Goal: Task Accomplishment & Management: Manage account settings

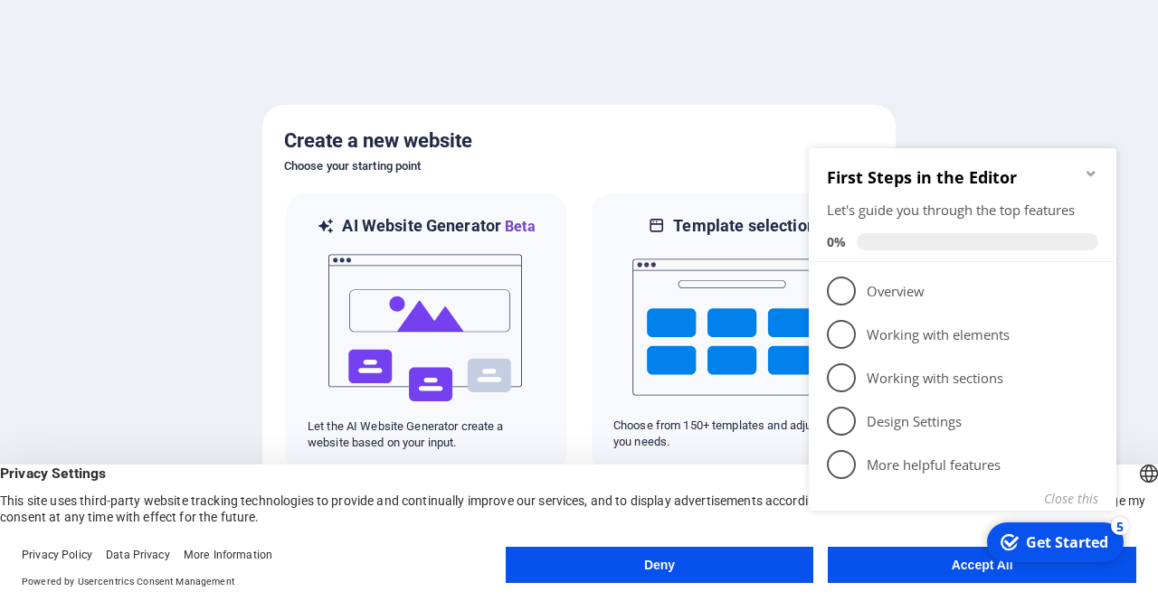
click at [765, 573] on button "Deny" at bounding box center [660, 565] width 308 height 36
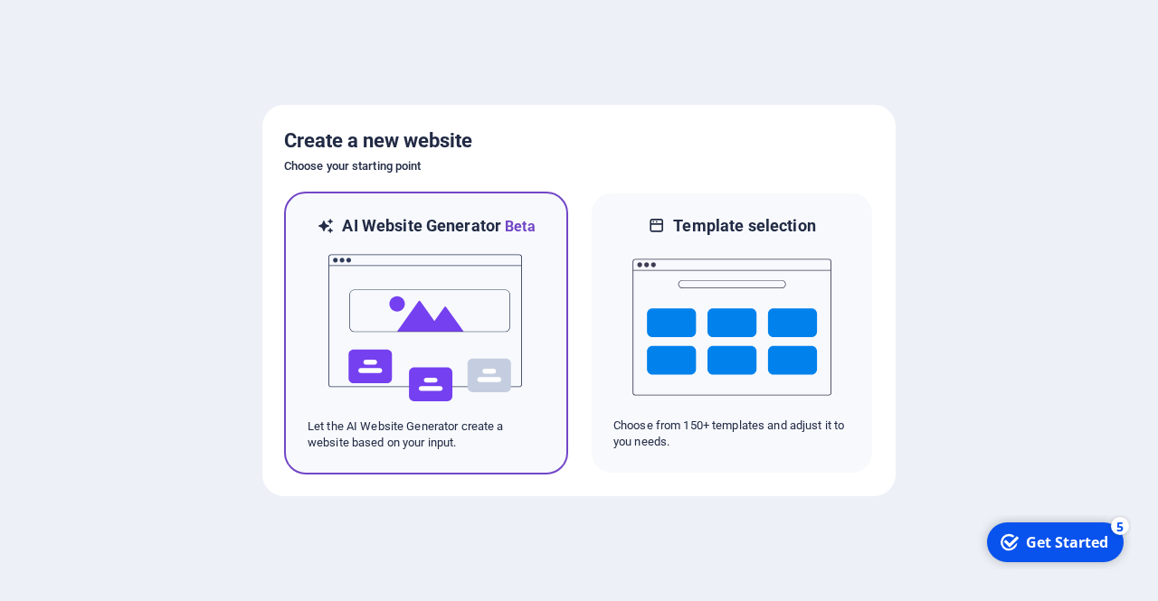
click at [454, 412] on img at bounding box center [426, 328] width 199 height 181
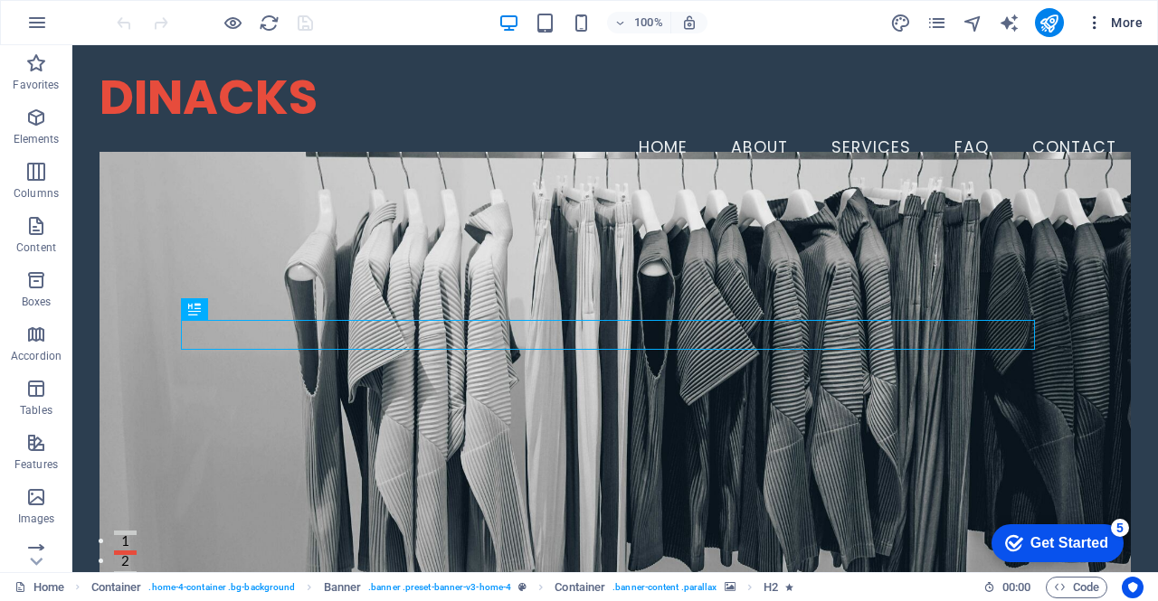
click at [1103, 27] on icon "button" at bounding box center [1094, 23] width 18 height 18
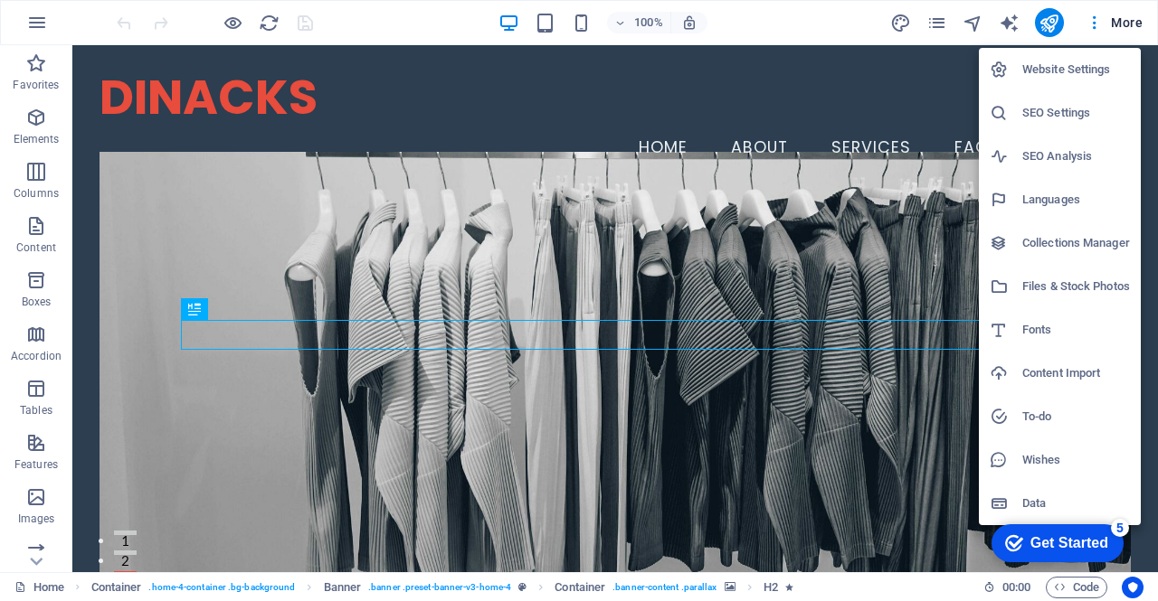
click at [1100, 27] on div at bounding box center [579, 300] width 1158 height 601
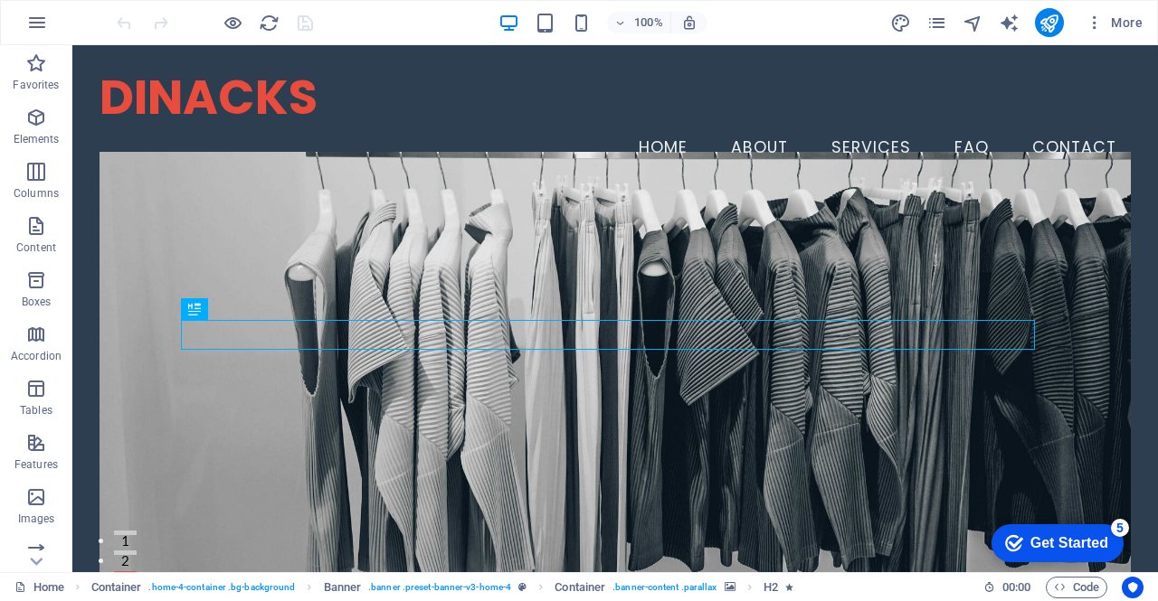
click at [757, 68] on div "DINACKS Menu Home About Services FAQ Contact" at bounding box center [614, 119] width 1085 height 148
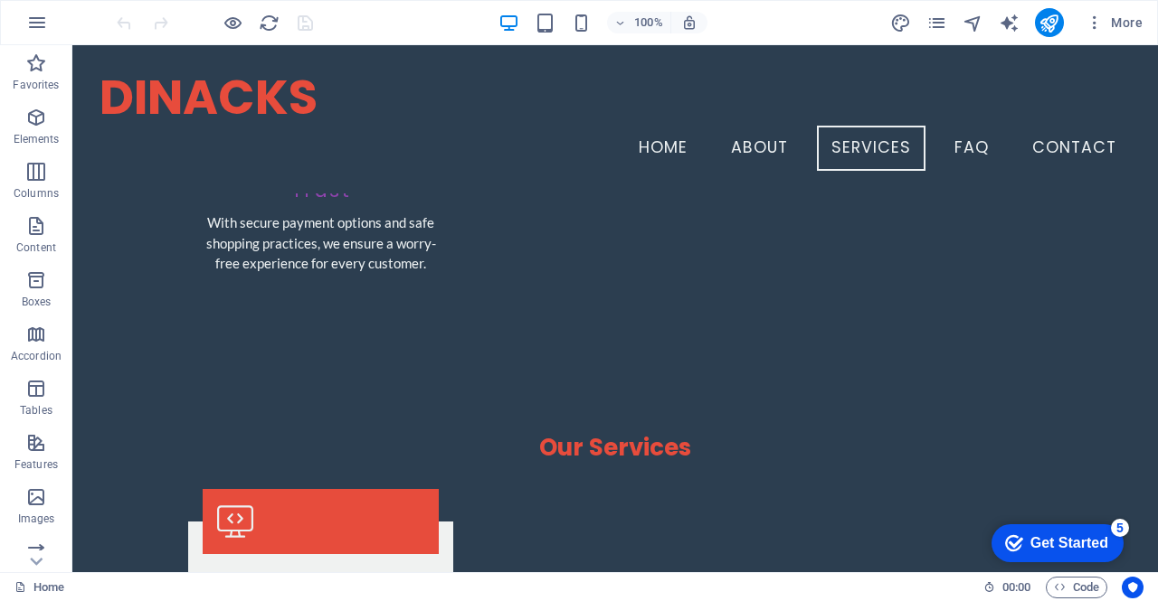
scroll to position [2285, 0]
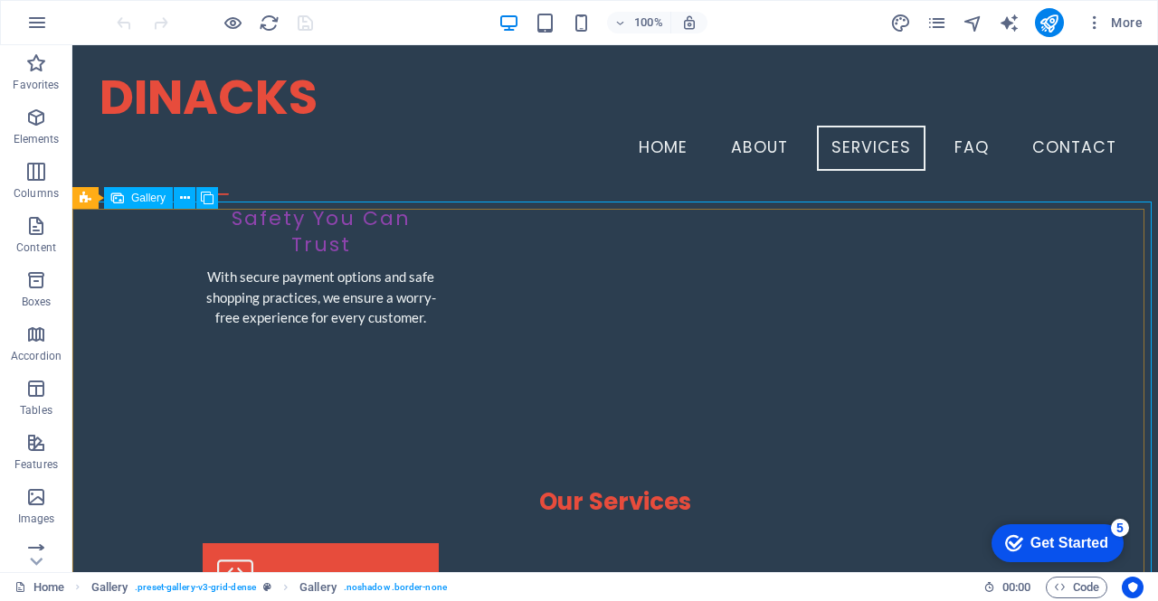
click at [139, 203] on span "Gallery" at bounding box center [148, 198] width 34 height 11
click at [191, 203] on button at bounding box center [185, 198] width 22 height 22
click at [1071, 543] on div "Get Started" at bounding box center [1069, 543] width 78 height 16
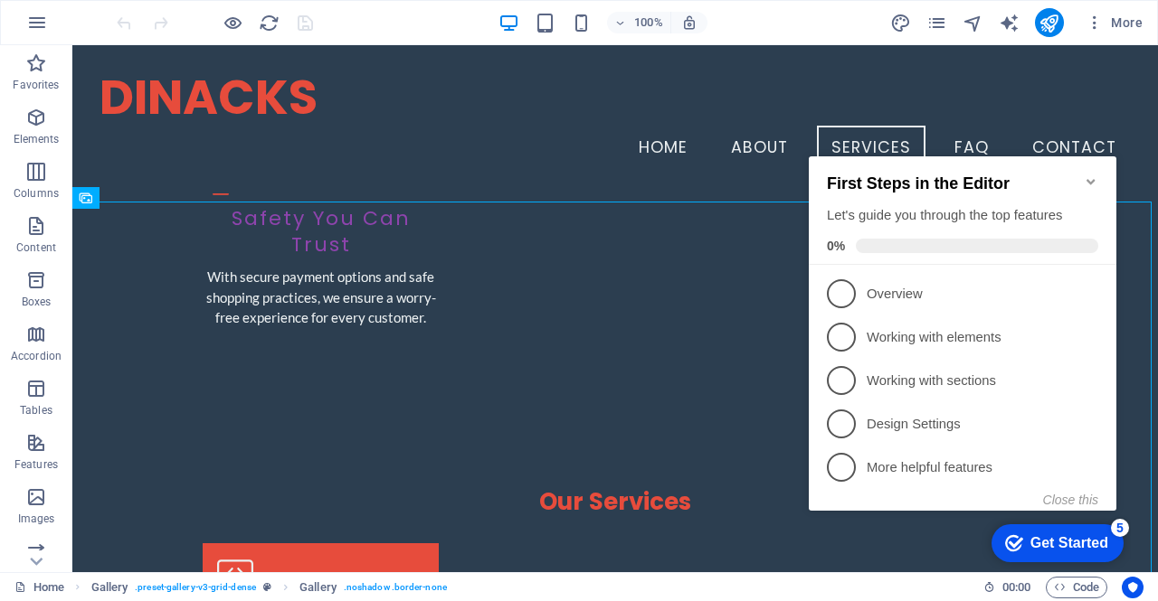
click at [1097, 176] on icon "Minimize checklist" at bounding box center [1091, 182] width 14 height 14
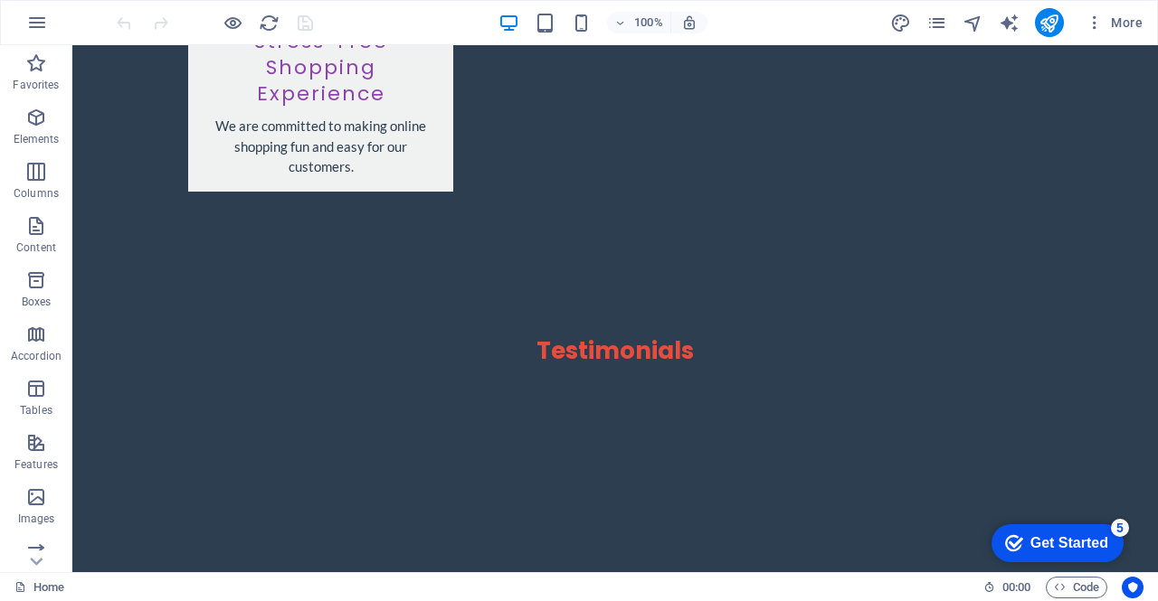
scroll to position [4058, 0]
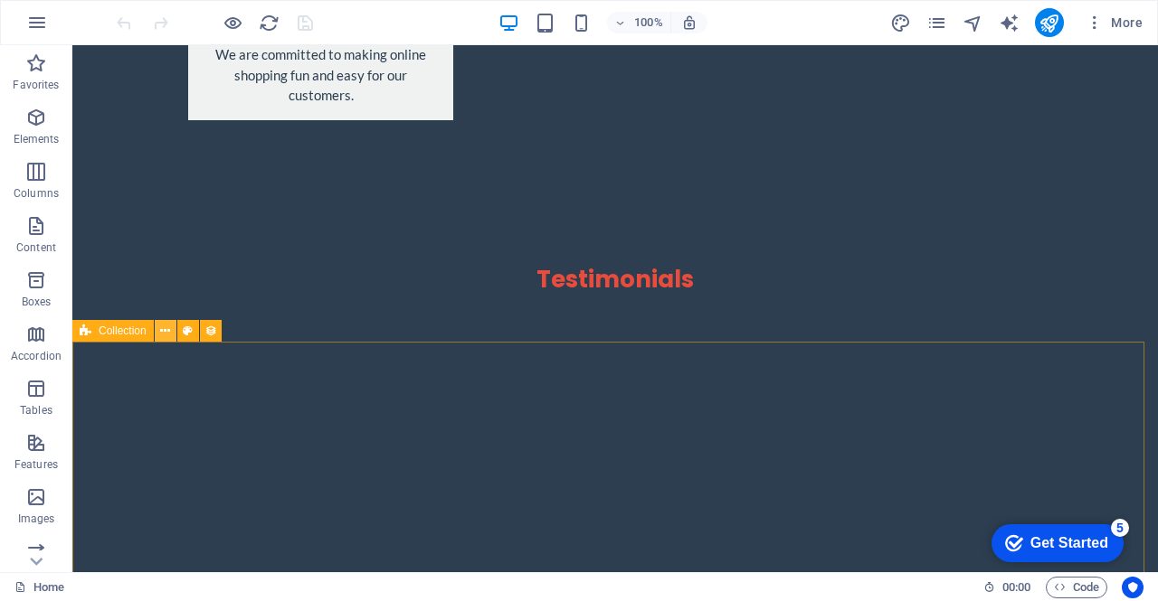
click at [168, 331] on icon at bounding box center [165, 331] width 10 height 19
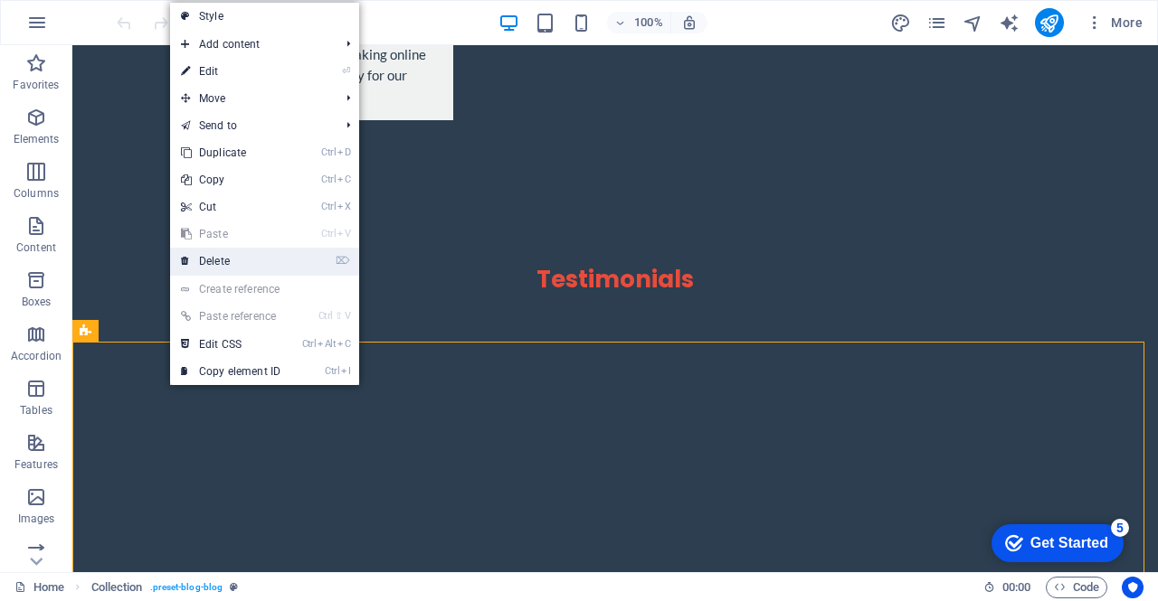
click at [246, 264] on link "⌦ Delete" at bounding box center [230, 261] width 121 height 27
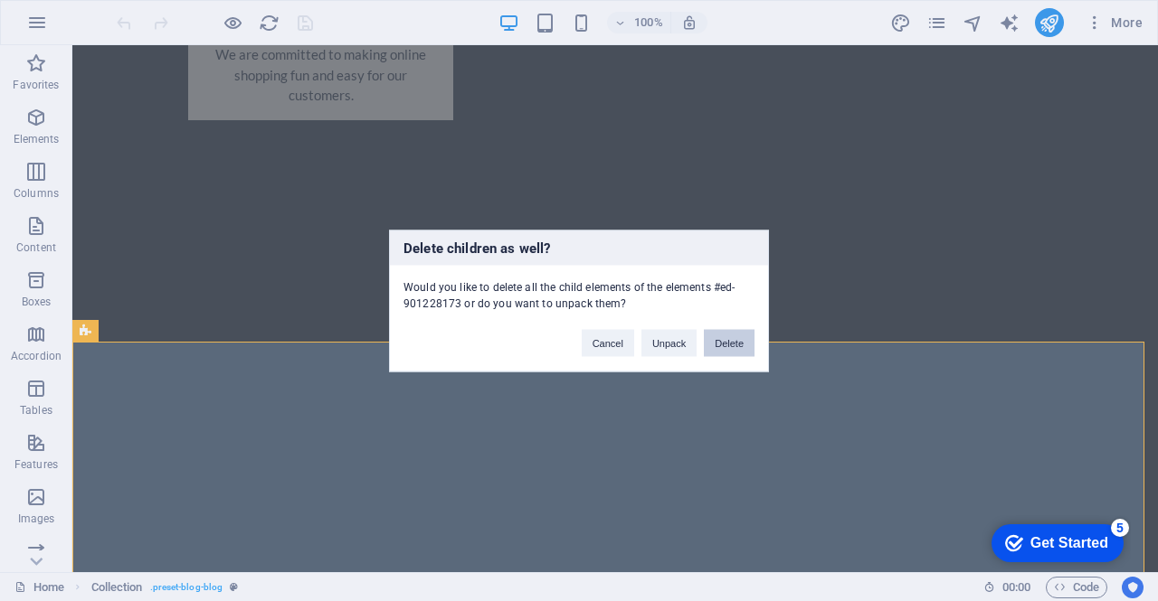
click at [733, 347] on button "Delete" at bounding box center [729, 342] width 51 height 27
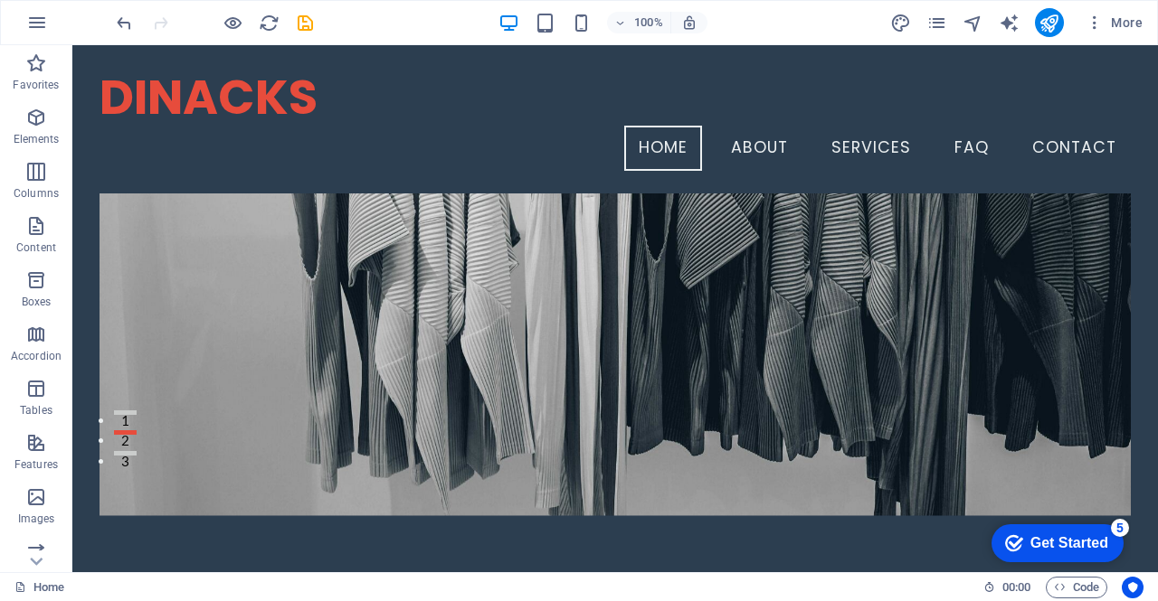
scroll to position [0, 0]
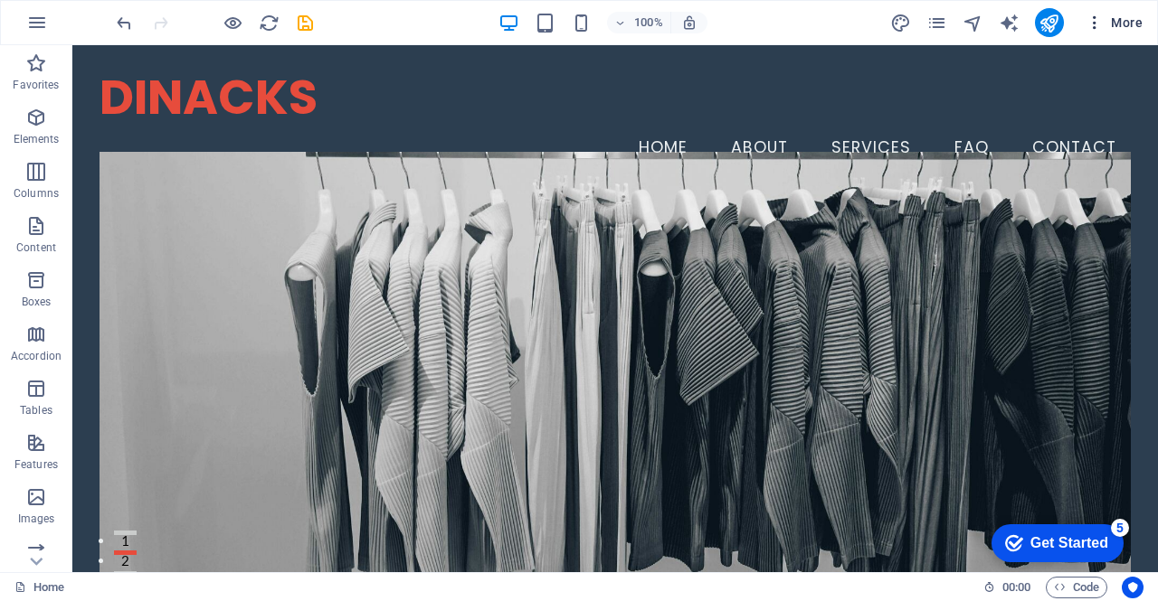
click at [1091, 22] on icon "button" at bounding box center [1094, 23] width 18 height 18
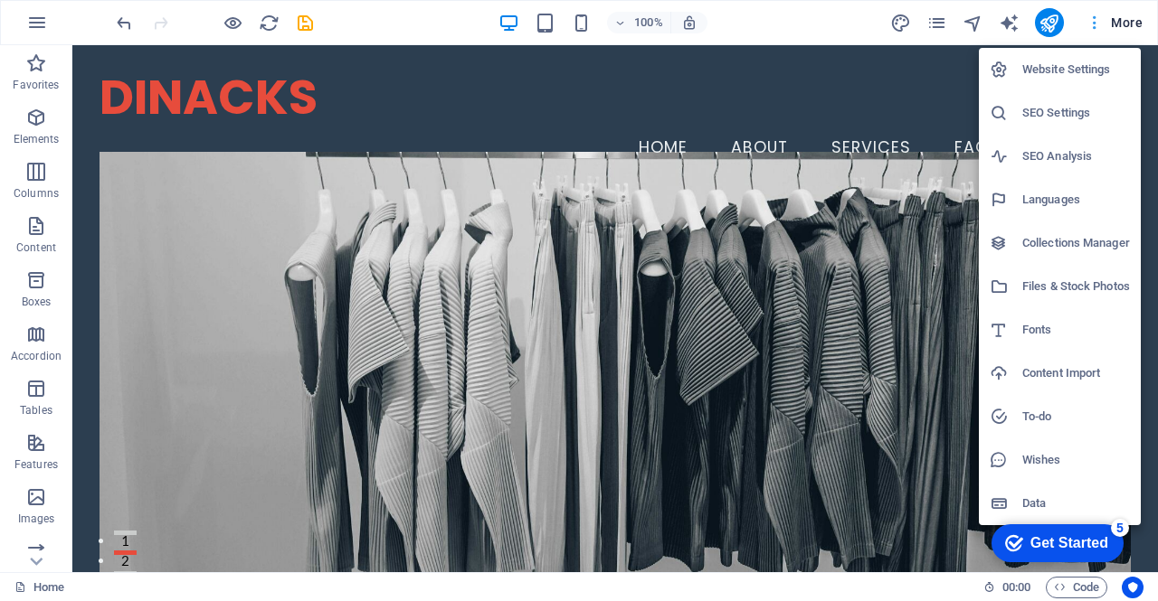
click at [1091, 22] on div at bounding box center [579, 300] width 1158 height 601
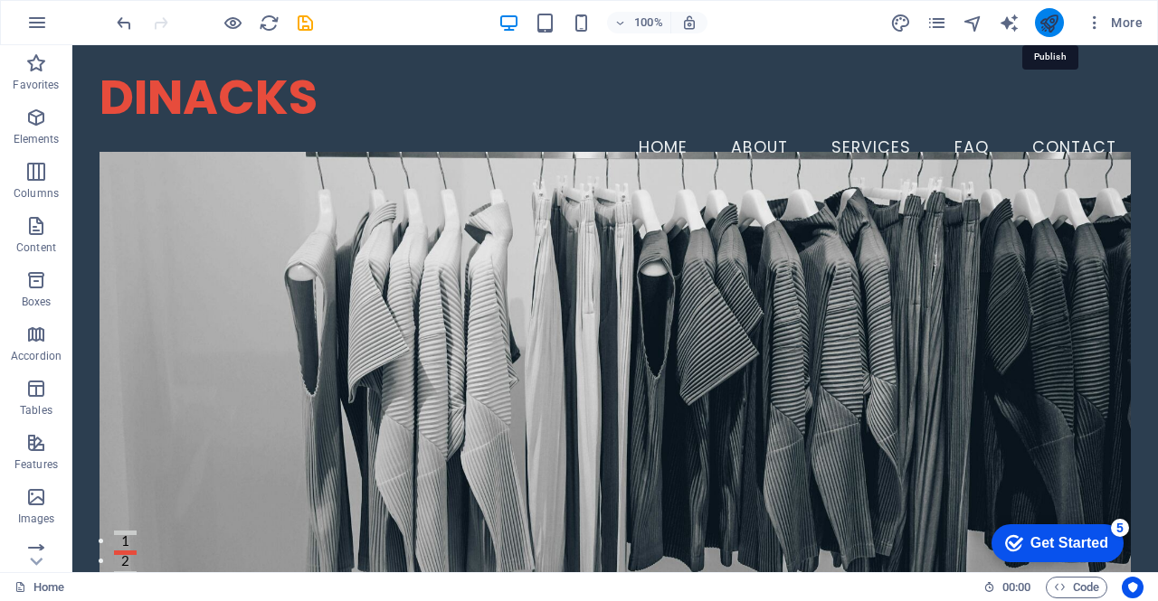
click at [1048, 21] on icon "publish" at bounding box center [1048, 23] width 21 height 21
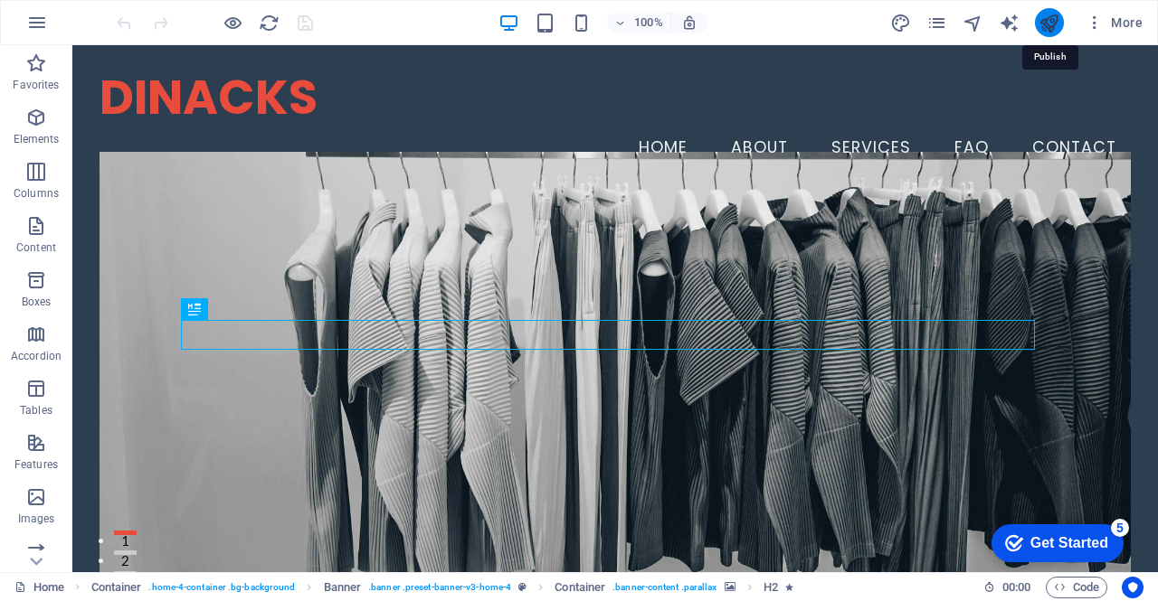
click at [1044, 28] on icon "publish" at bounding box center [1048, 23] width 21 height 21
